Goal: Task Accomplishment & Management: Manage account settings

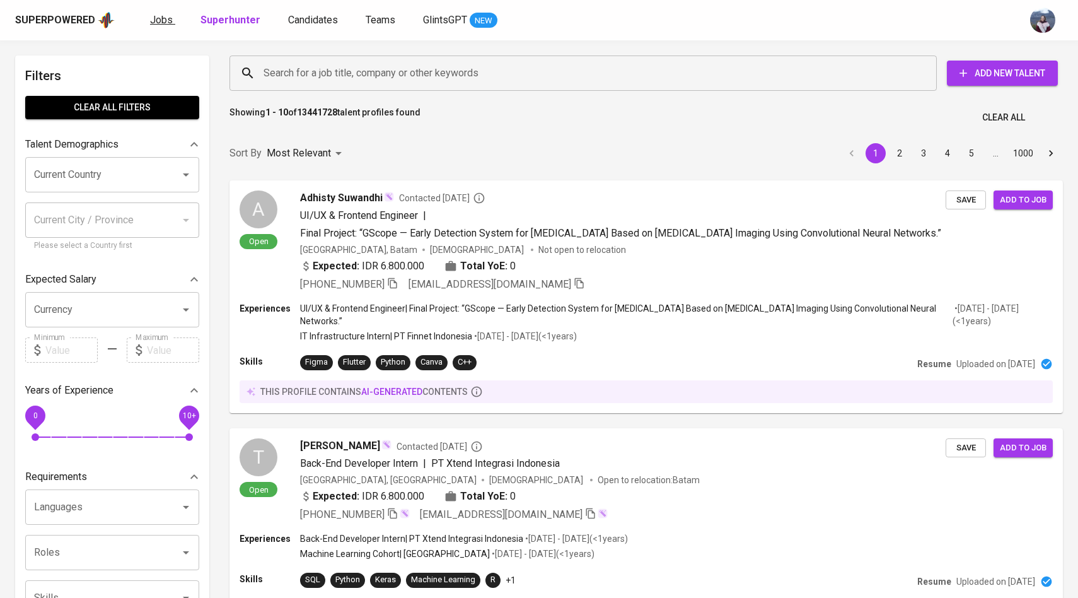
click at [164, 16] on span "Jobs" at bounding box center [161, 20] width 23 height 12
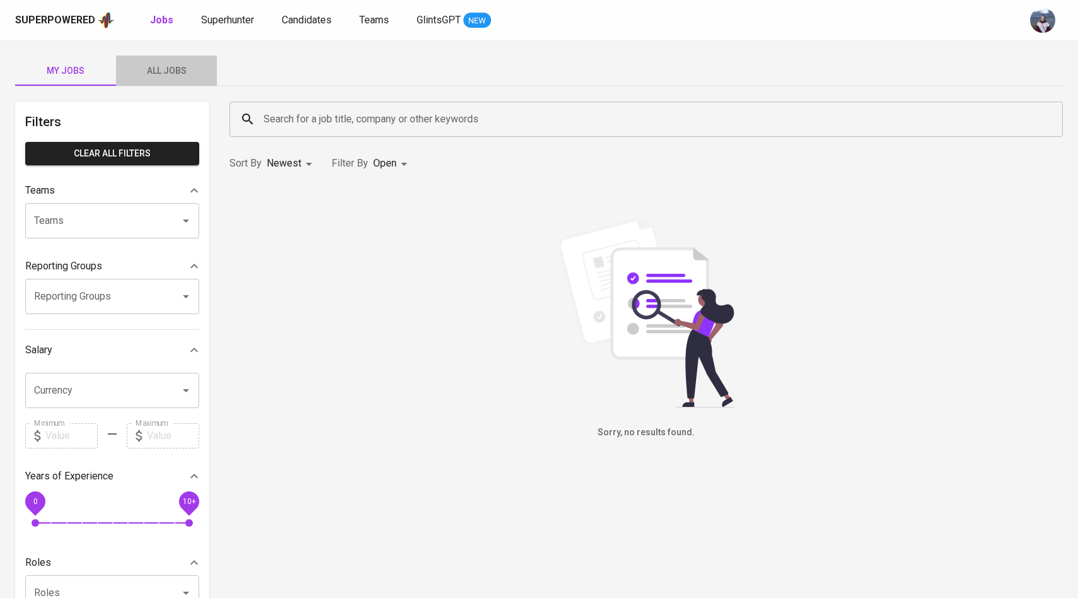
click at [188, 75] on span "All Jobs" at bounding box center [167, 71] width 86 height 16
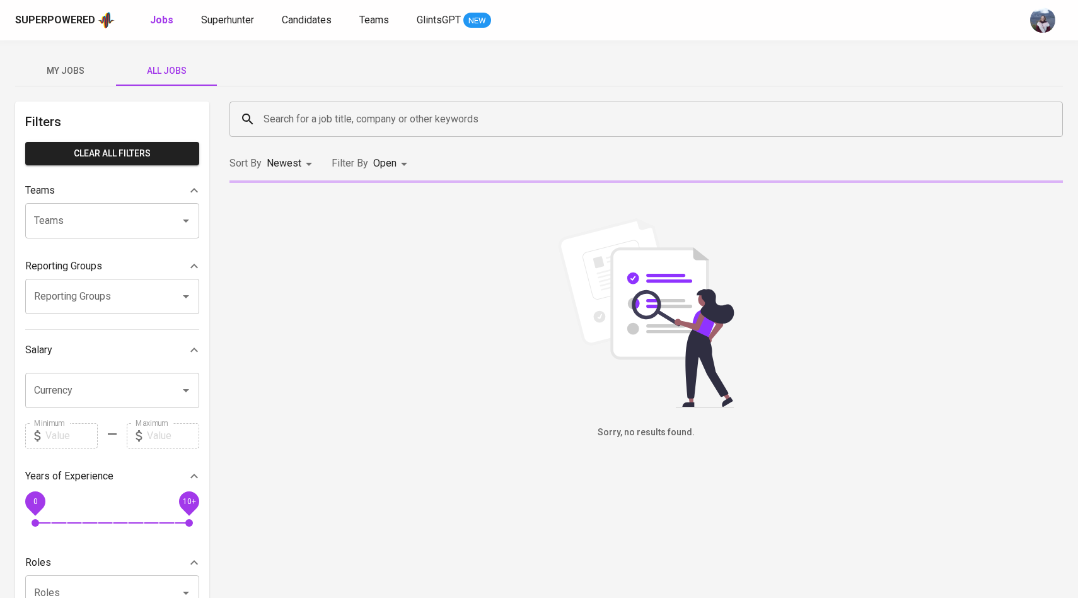
click at [295, 134] on div "Search for a job title, company or other keywords" at bounding box center [645, 119] width 833 height 35
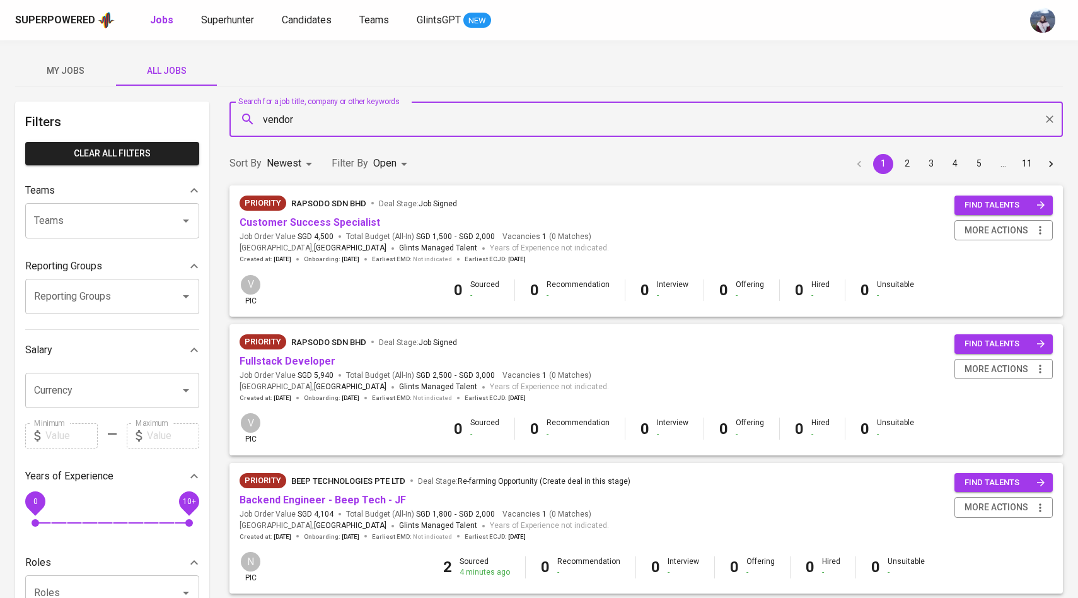
type input "vendor"
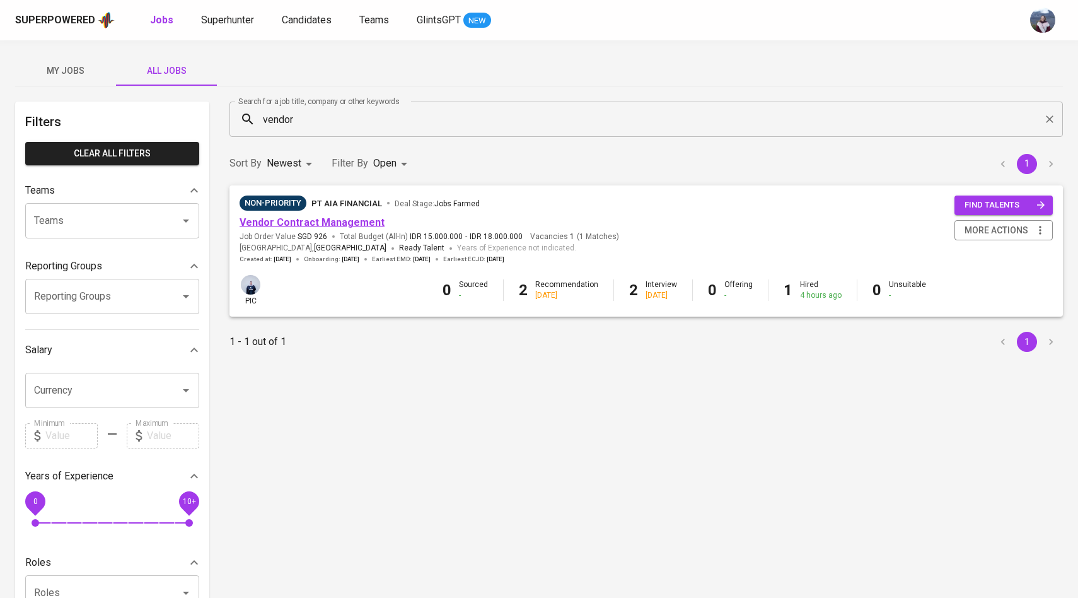
click at [269, 219] on link "Vendor Contract Management" at bounding box center [312, 222] width 145 height 12
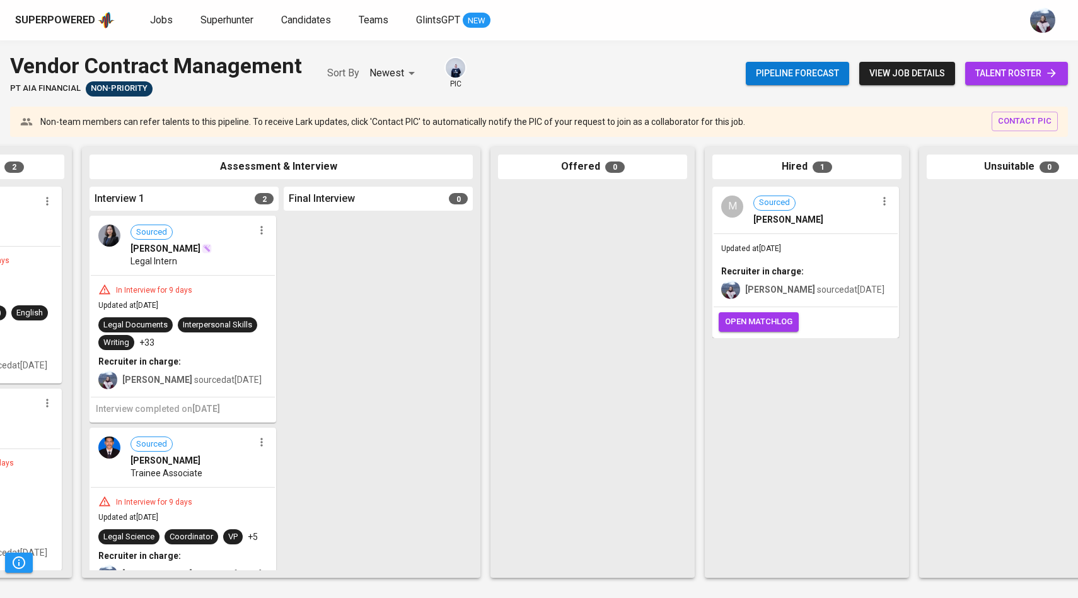
scroll to position [0, 423]
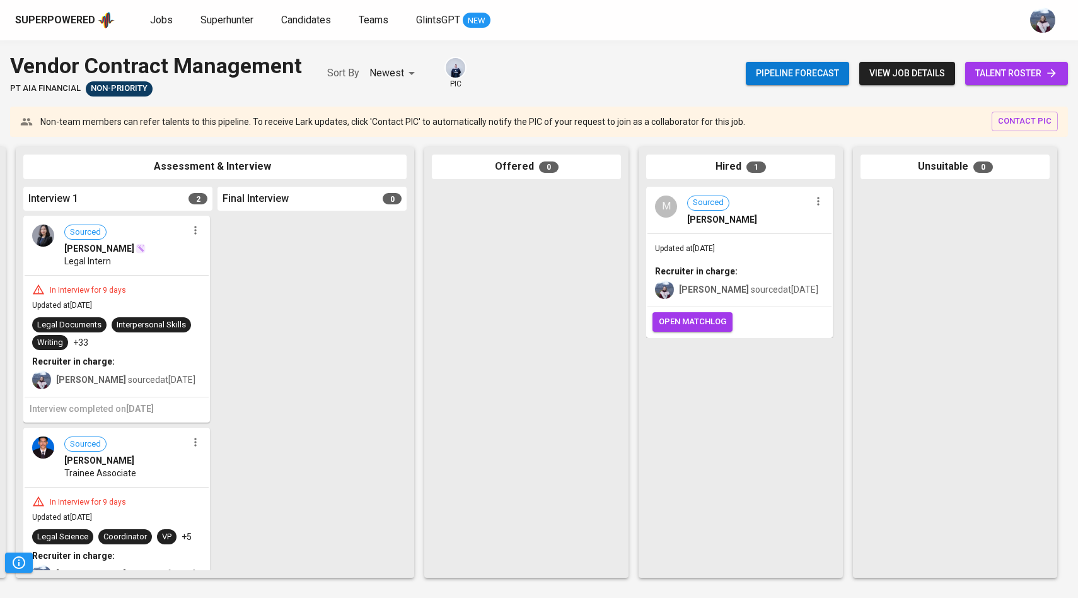
click at [718, 325] on span "open matchlog" at bounding box center [692, 322] width 67 height 15
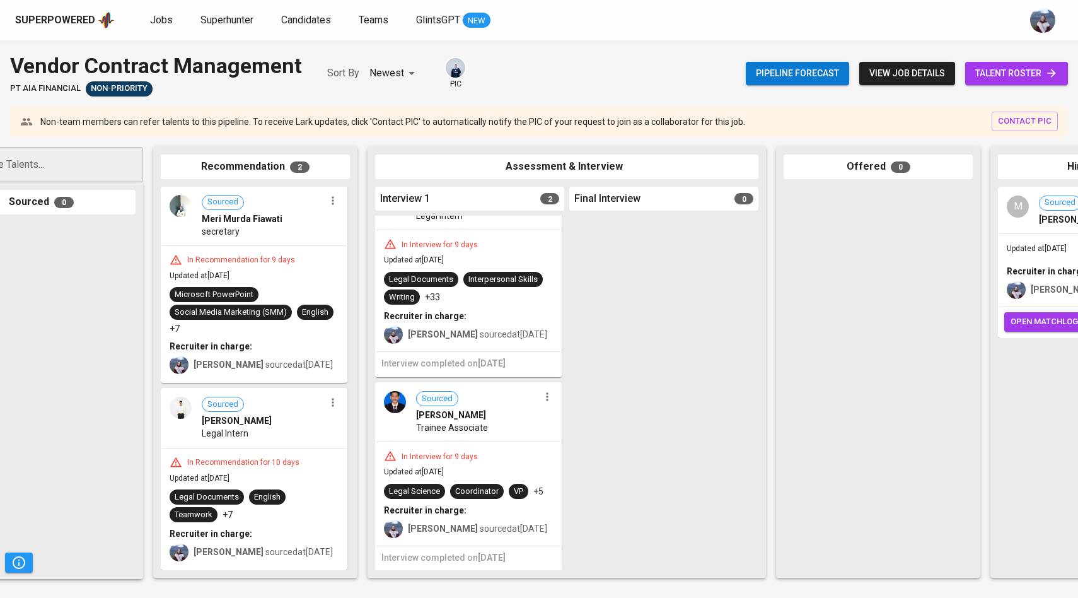
scroll to position [0, 0]
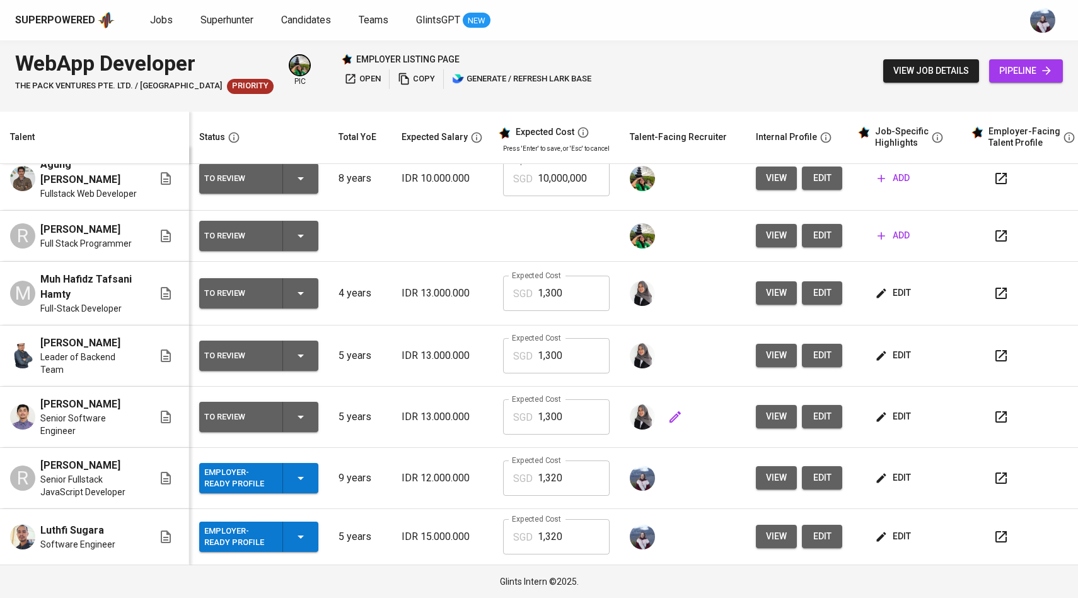
scroll to position [20, 0]
drag, startPoint x: 571, startPoint y: 409, endPoint x: 506, endPoint y: 407, distance: 64.4
click at [506, 407] on div "SGD 1,300 Expected Cost" at bounding box center [556, 416] width 107 height 35
drag, startPoint x: 567, startPoint y: 471, endPoint x: 490, endPoint y: 471, distance: 76.3
click at [493, 471] on td "Expected Cost SGD 1,320 Expected Cost" at bounding box center [556, 478] width 127 height 61
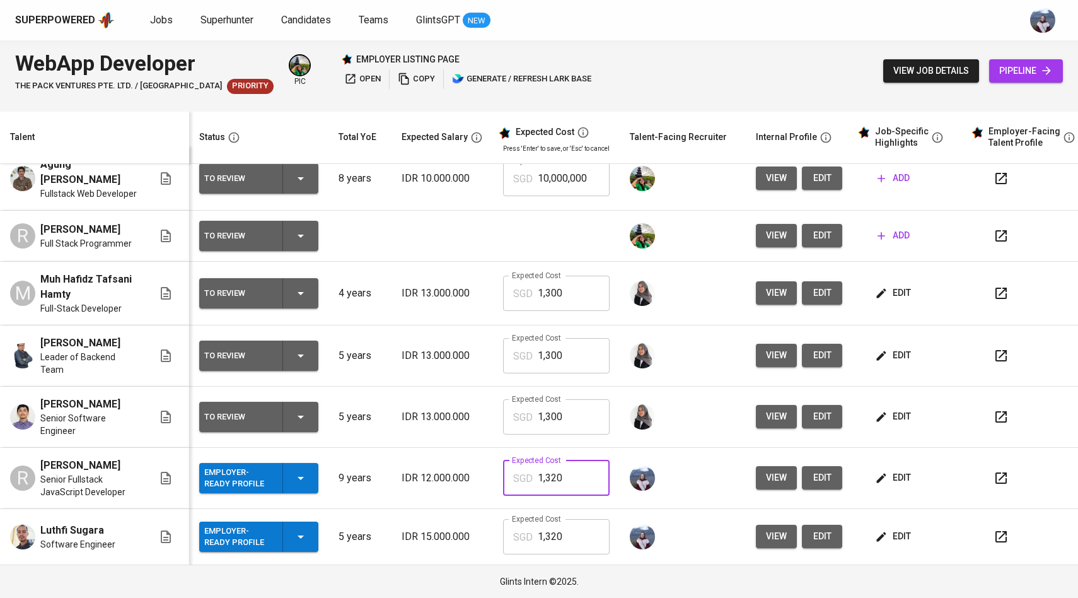
paste input "0"
type input "1,300"
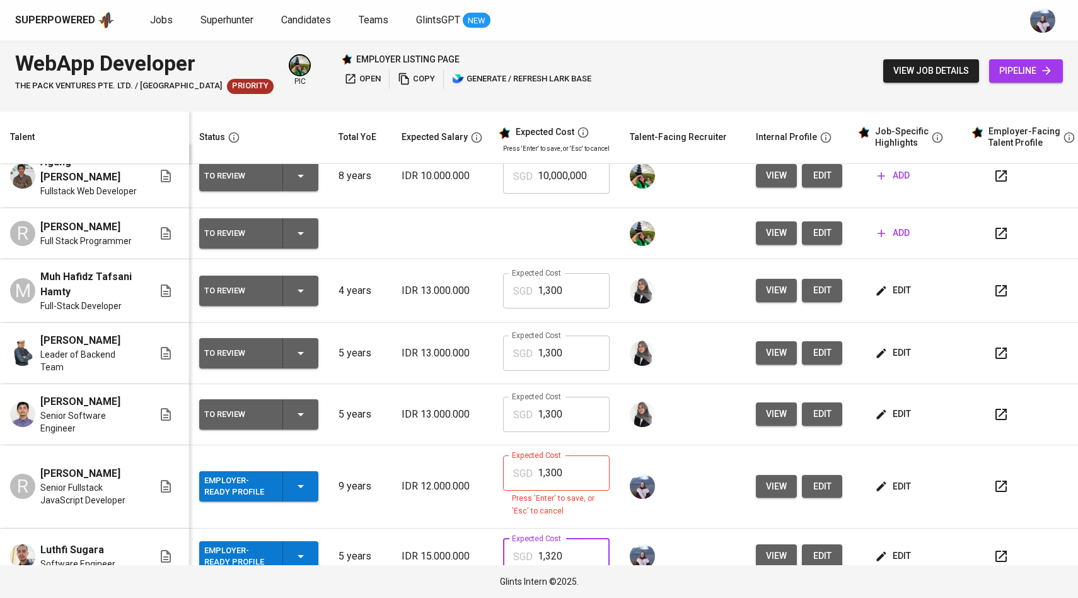
click at [572, 539] on input "1,320" at bounding box center [574, 555] width 72 height 35
click at [576, 471] on input "1,300" at bounding box center [574, 472] width 72 height 35
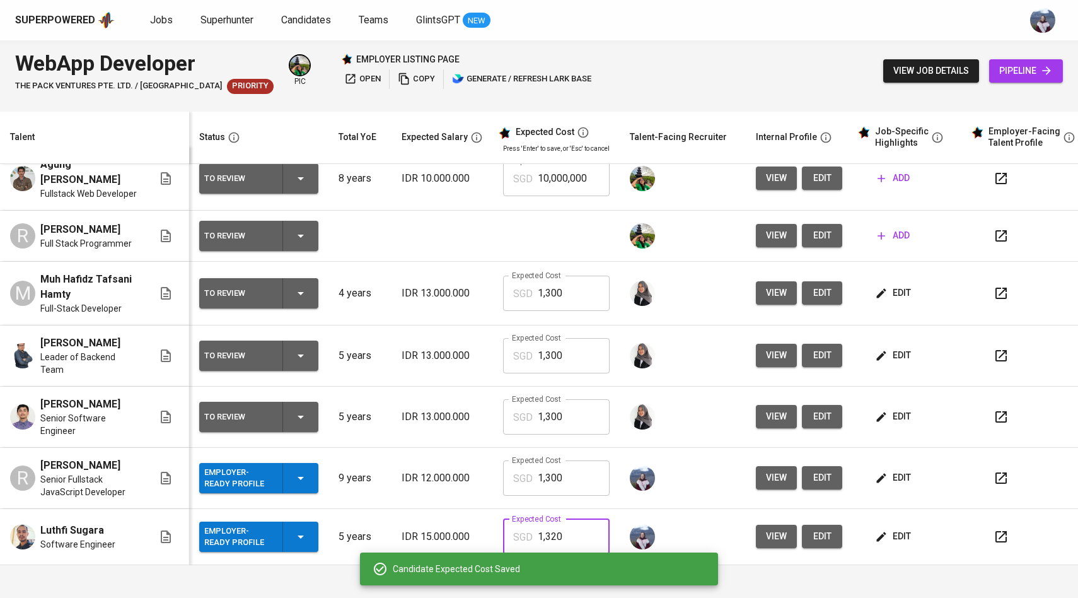
drag, startPoint x: 566, startPoint y: 532, endPoint x: 454, endPoint y: 532, distance: 112.2
click at [454, 532] on tr "Luthfi Sugara Software Engineer Employer-Ready Profile 5 years IDR 15.000.000 E…" at bounding box center [546, 537] width 1092 height 56
paste input "0"
type input "1,300"
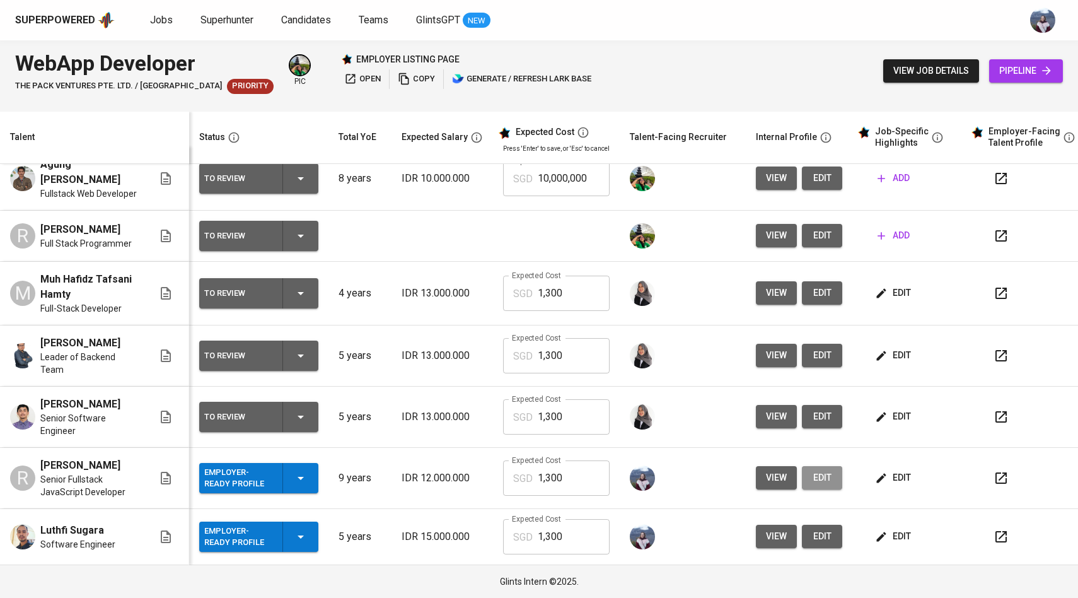
click at [818, 473] on span "edit" at bounding box center [822, 478] width 20 height 16
click at [818, 533] on span "edit" at bounding box center [822, 536] width 20 height 16
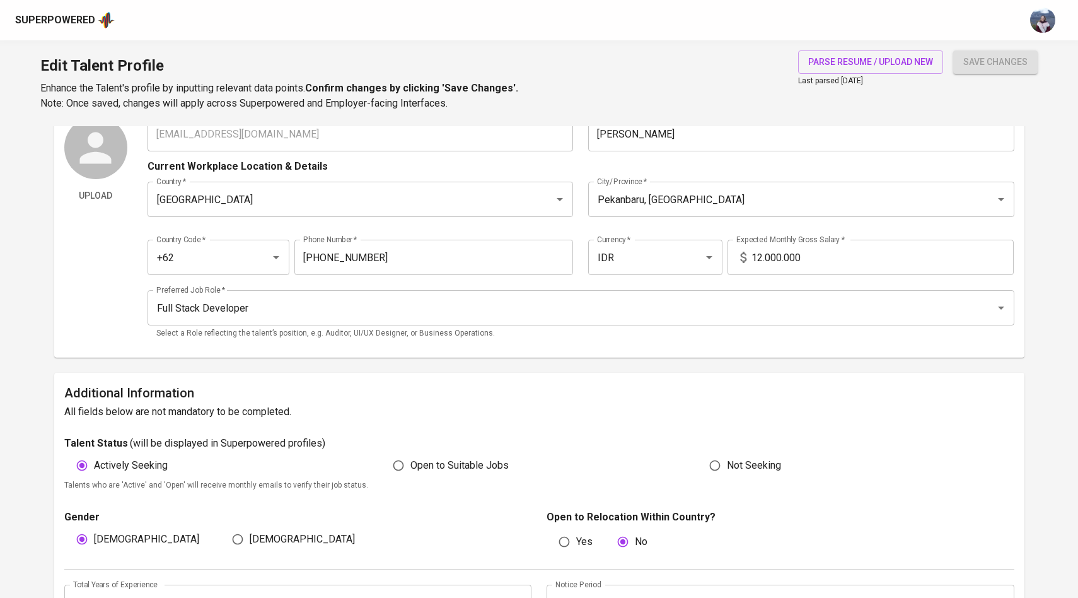
scroll to position [67, 0]
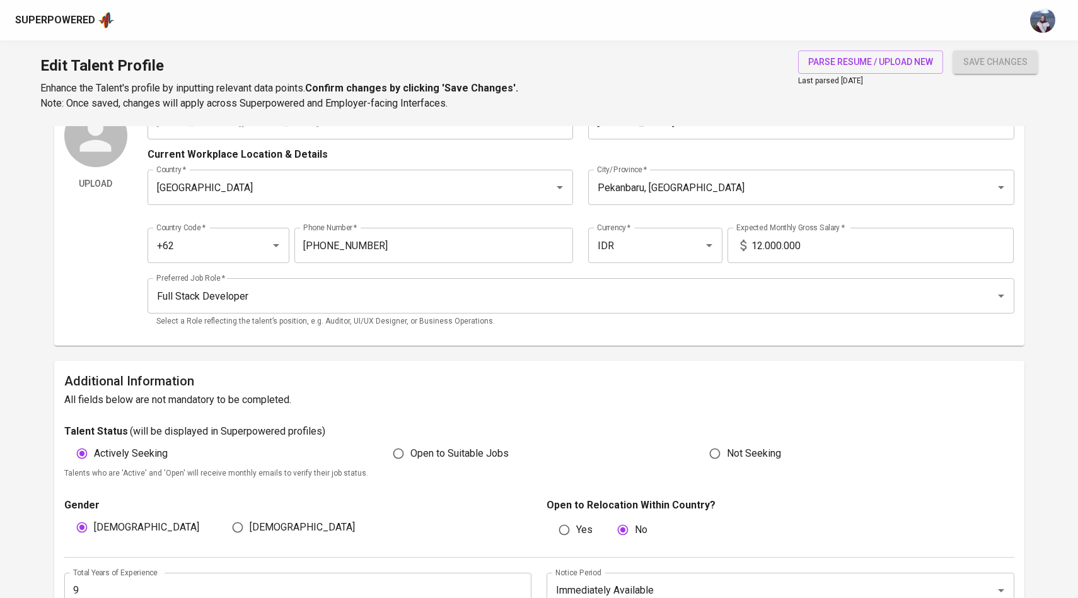
click at [762, 244] on input "12.000.000" at bounding box center [883, 245] width 262 height 35
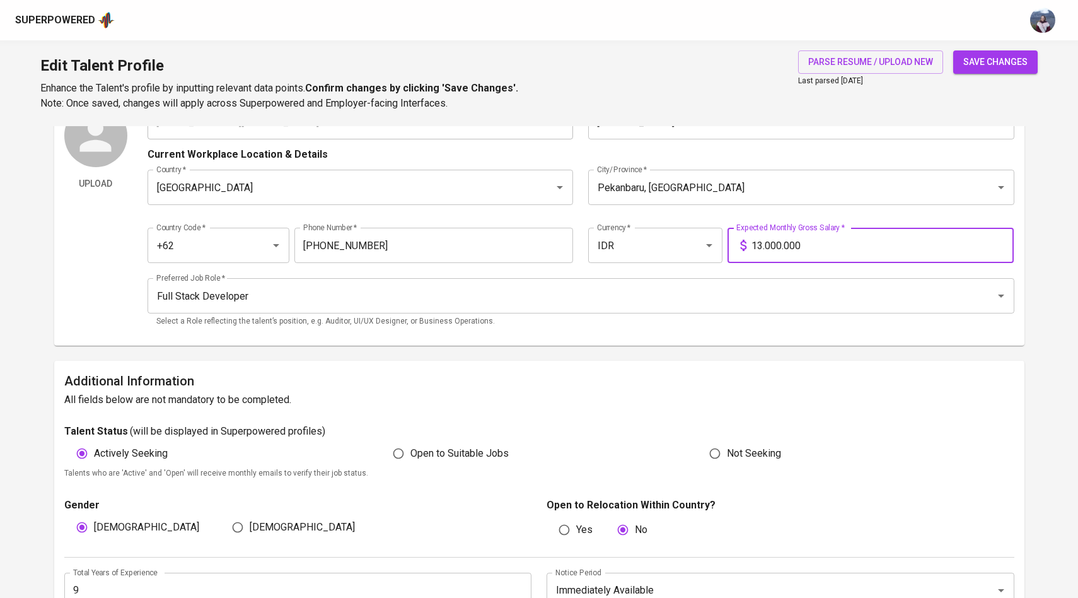
type input "13.000.000"
click at [1007, 59] on span "save changes" at bounding box center [995, 62] width 64 height 16
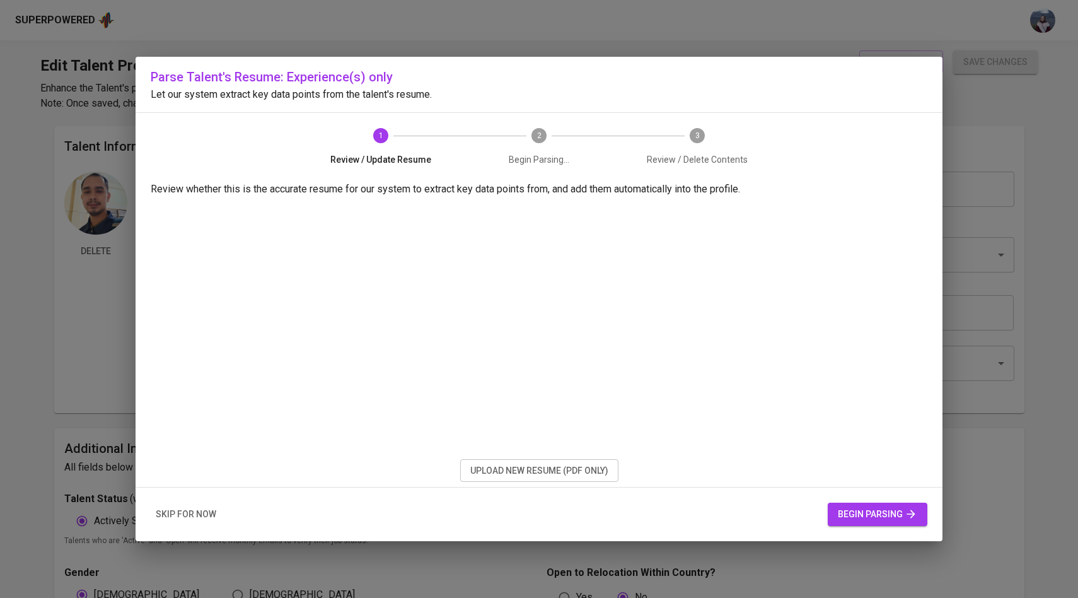
click at [185, 516] on span "skip for now" at bounding box center [186, 514] width 61 height 16
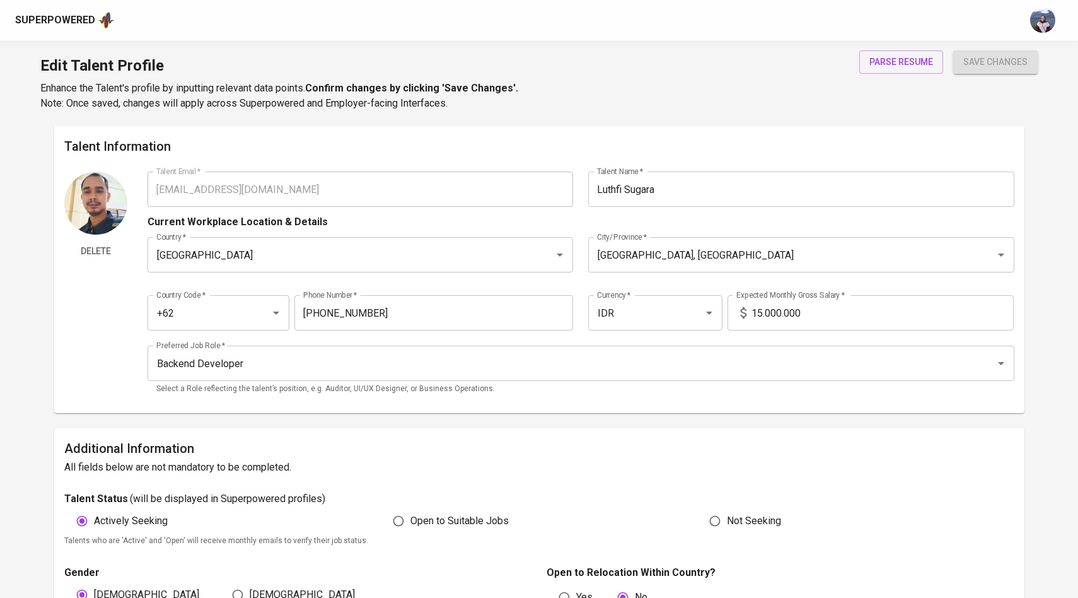
click at [761, 313] on input "15.000.000" at bounding box center [883, 312] width 262 height 35
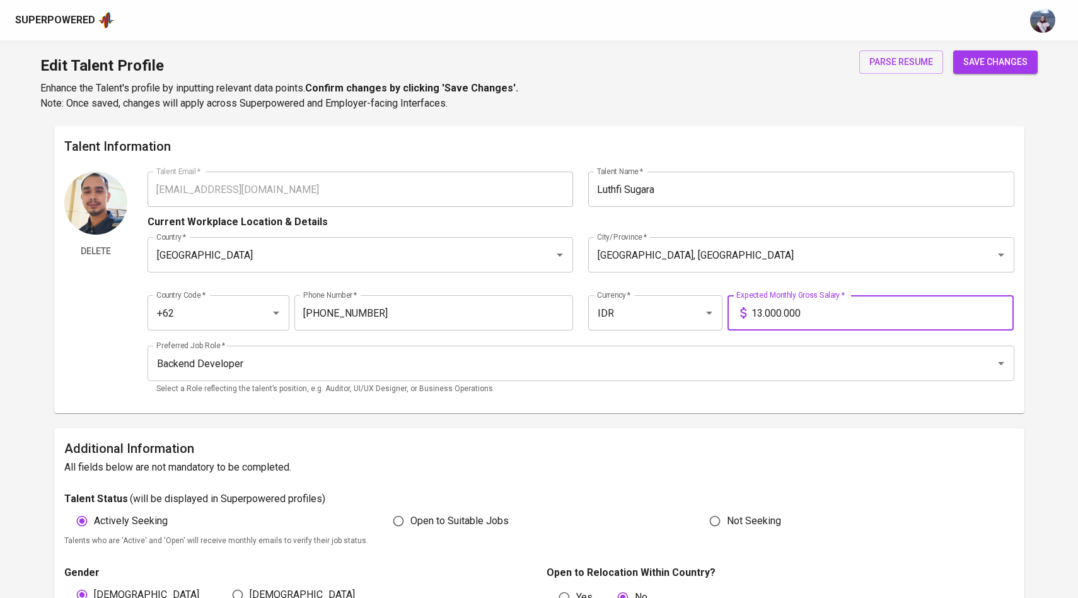
type input "13.000.000"
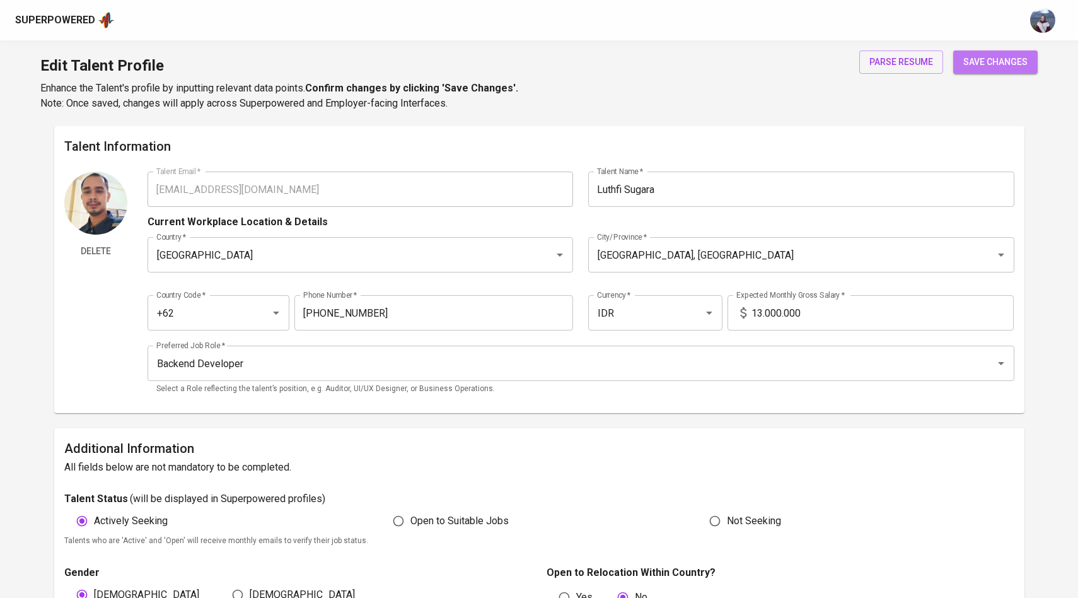
click at [985, 56] on span "save changes" at bounding box center [995, 62] width 64 height 16
